Goal: Task Accomplishment & Management: Manage account settings

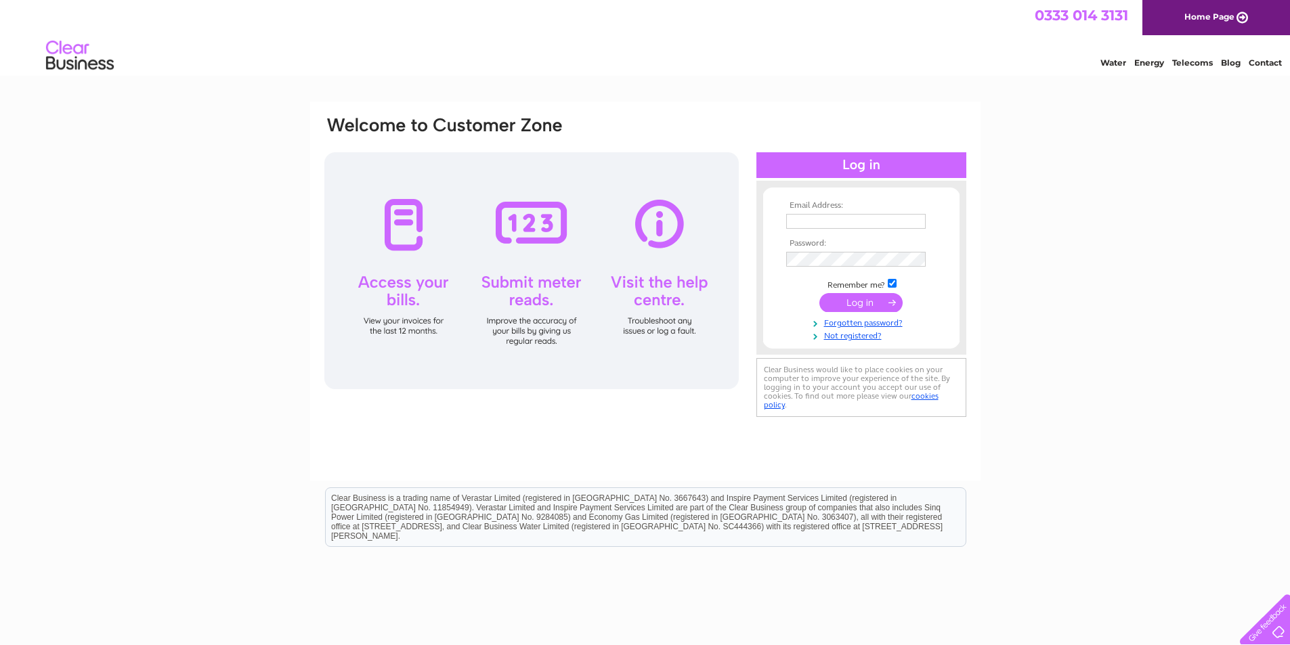
click at [809, 215] on input "text" at bounding box center [855, 221] width 139 height 15
click at [801, 224] on input "text" at bounding box center [856, 222] width 141 height 16
type input "[EMAIL_ADDRESS][DOMAIN_NAME]"
click at [819, 294] on input "submit" at bounding box center [860, 303] width 83 height 19
click at [854, 303] on input "submit" at bounding box center [860, 303] width 83 height 19
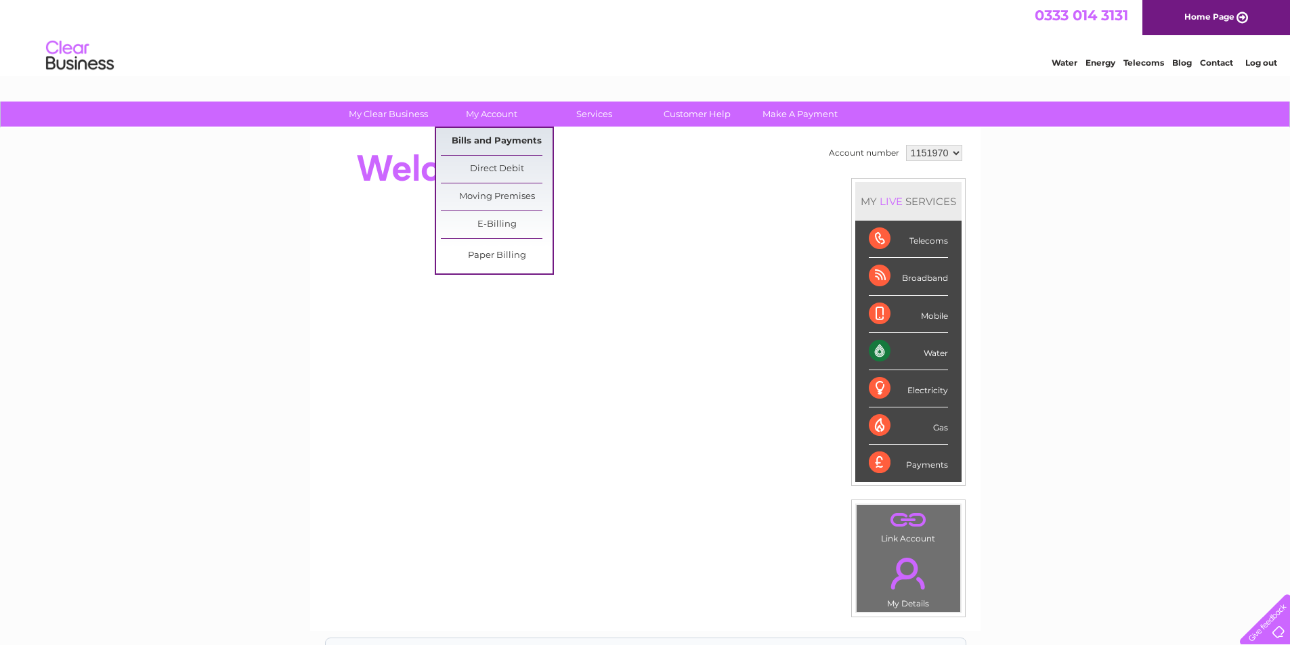
click at [494, 147] on link "Bills and Payments" at bounding box center [497, 141] width 112 height 27
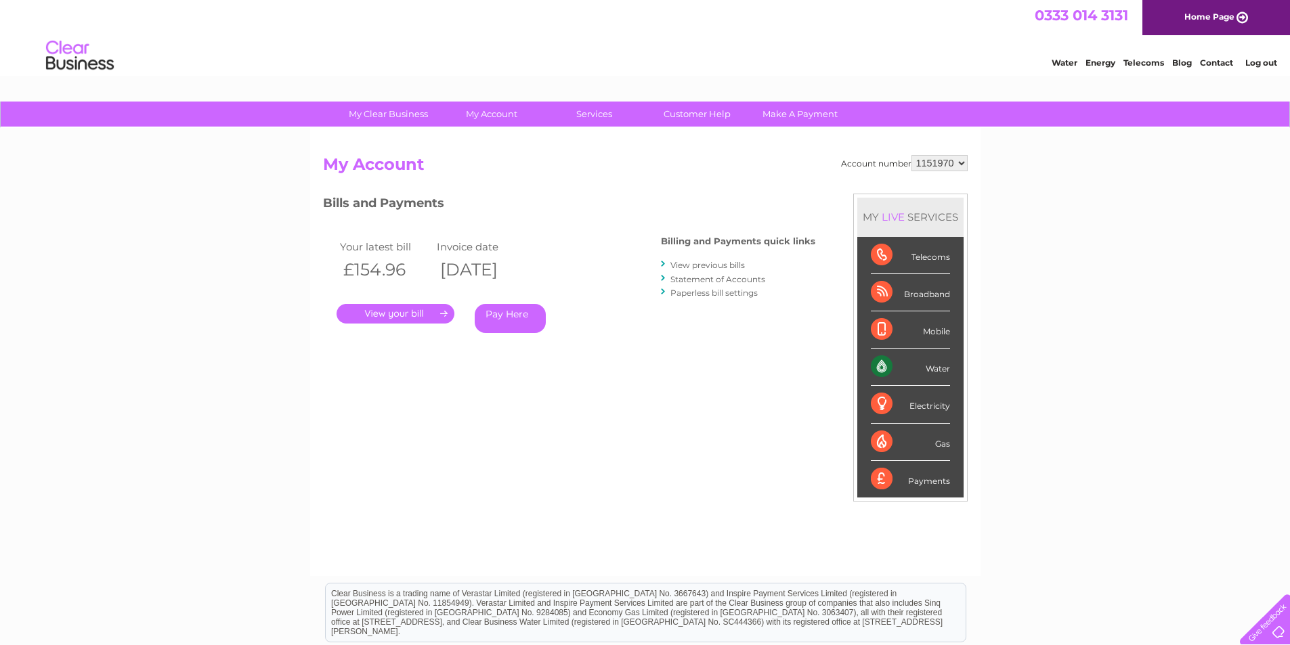
click at [170, 412] on div "My Clear Business Login Details My Details My Preferences Link Account My Accou…" at bounding box center [645, 455] width 1290 height 706
